Goal: Navigation & Orientation: Find specific page/section

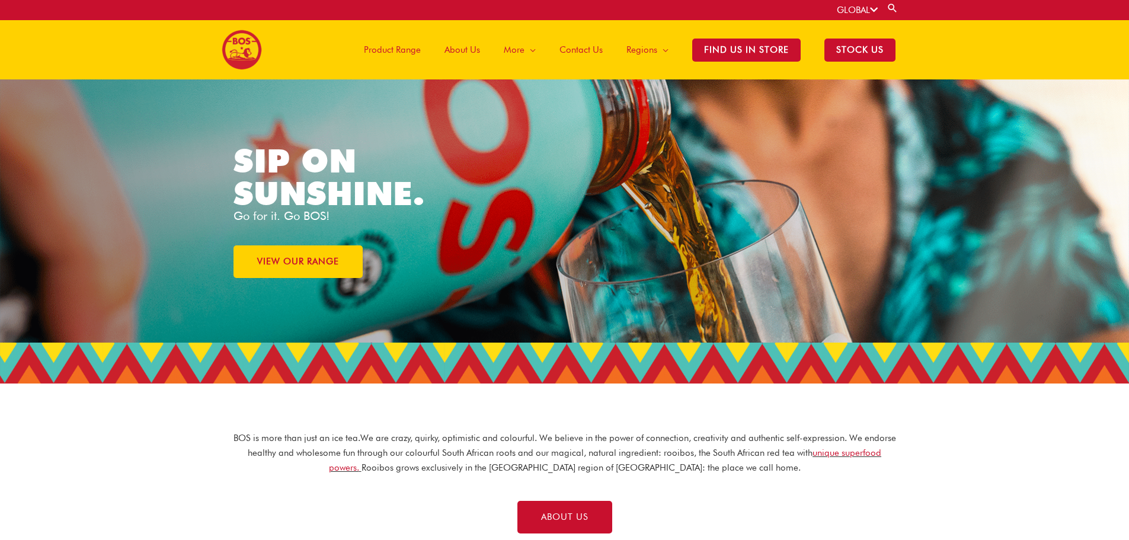
click at [411, 50] on span "Product Range" at bounding box center [392, 50] width 57 height 36
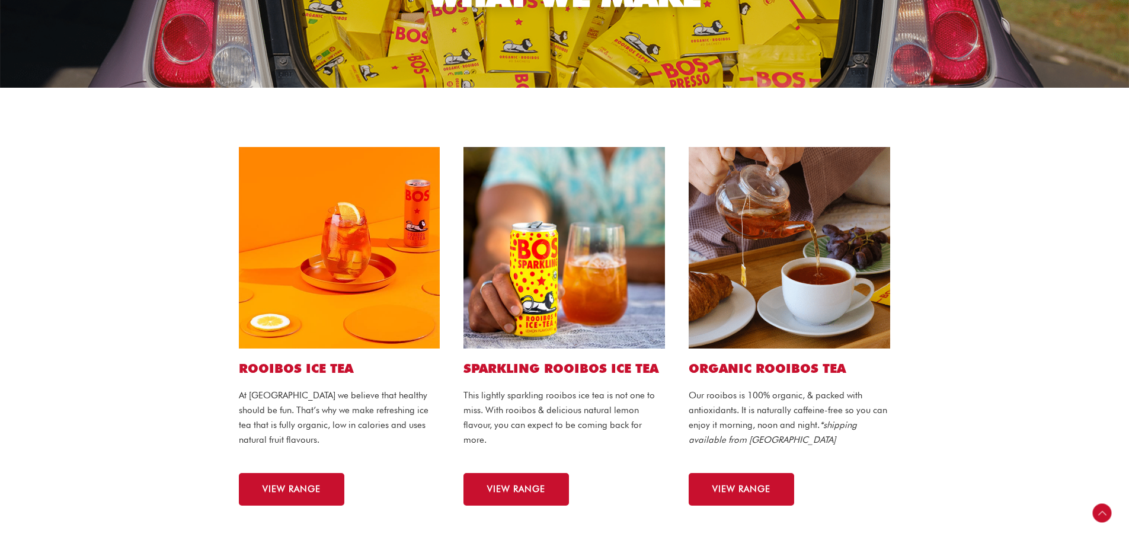
scroll to position [296, 0]
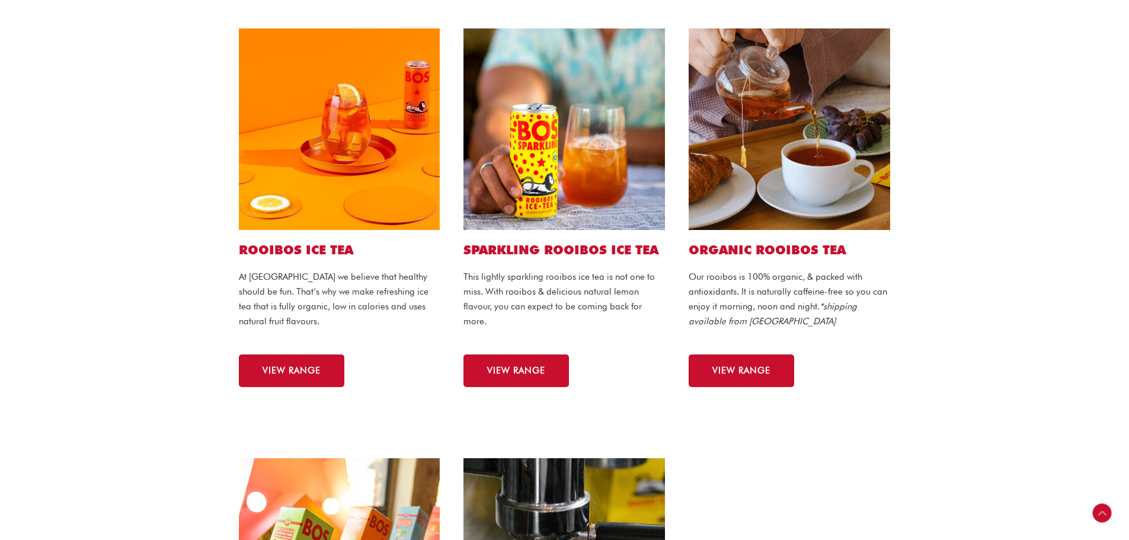
click at [306, 249] on h2 "ROOIBOS ICE TEA" at bounding box center [339, 250] width 201 height 16
click at [312, 388] on div "ROOIBOS ICE TEA At [GEOGRAPHIC_DATA] we believe that healthy should be fun. Tha…" at bounding box center [339, 208] width 225 height 382
click at [303, 376] on link "VIEW RANGE" at bounding box center [291, 370] width 105 height 33
